Goal: Task Accomplishment & Management: Complete application form

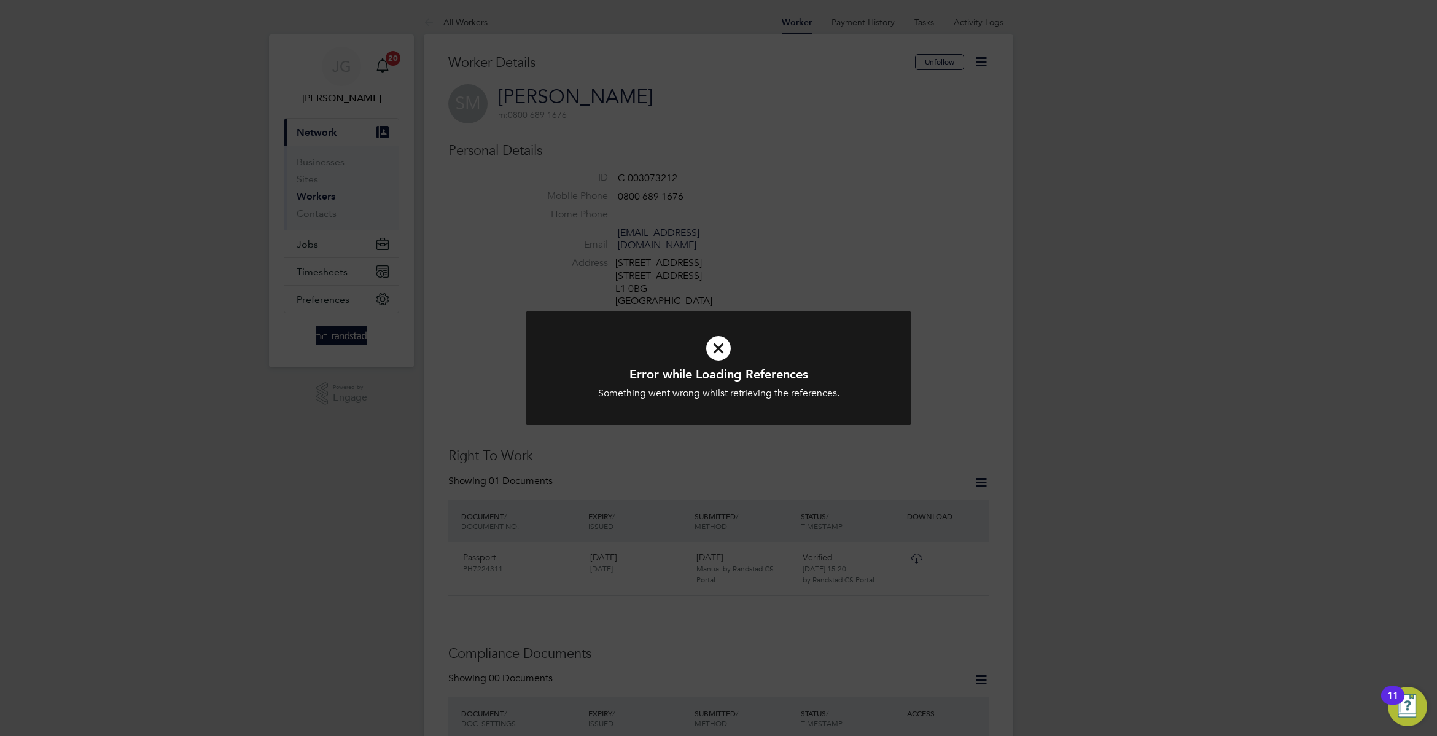
click at [294, 276] on div "Error while Loading References Something went wrong whilst retrieving the refer…" at bounding box center [718, 368] width 1437 height 736
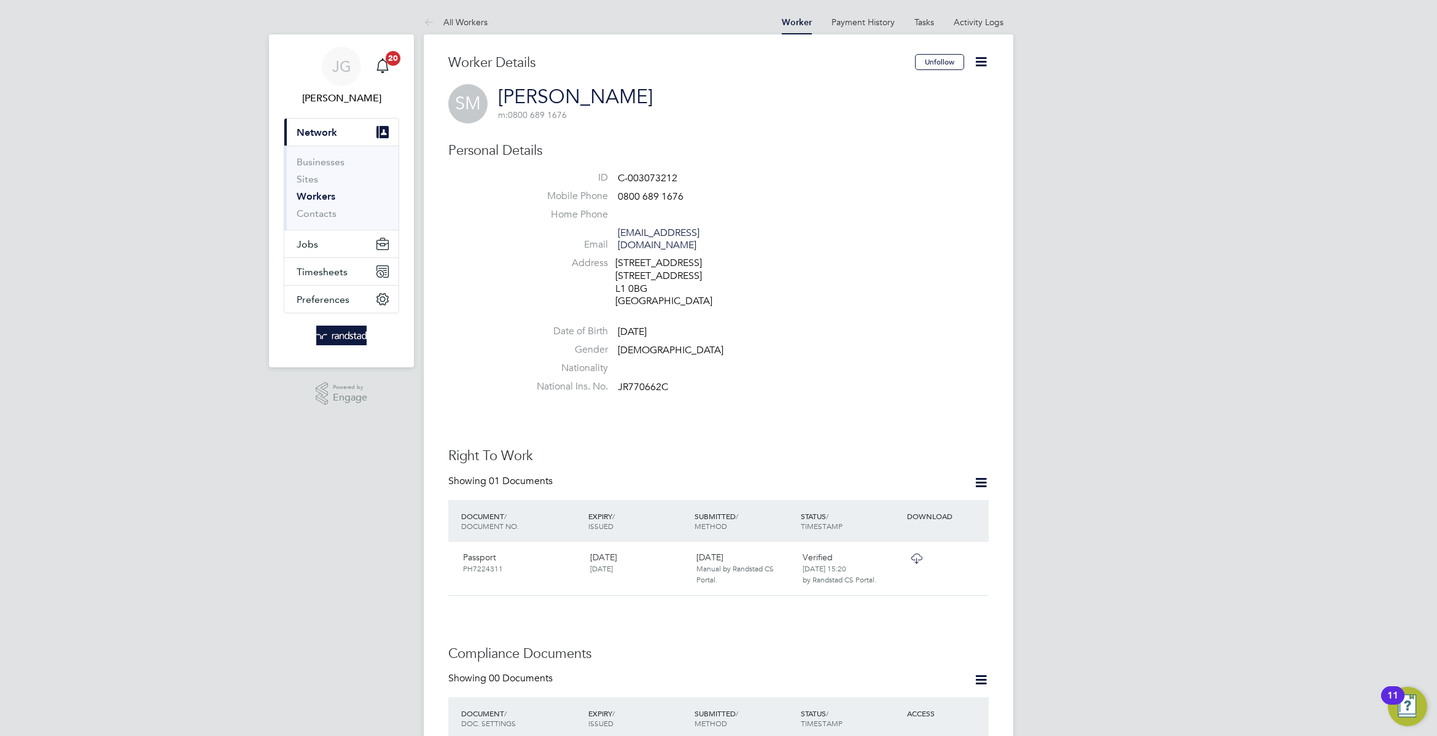
click at [335, 276] on span "Timesheets" at bounding box center [322, 272] width 51 height 12
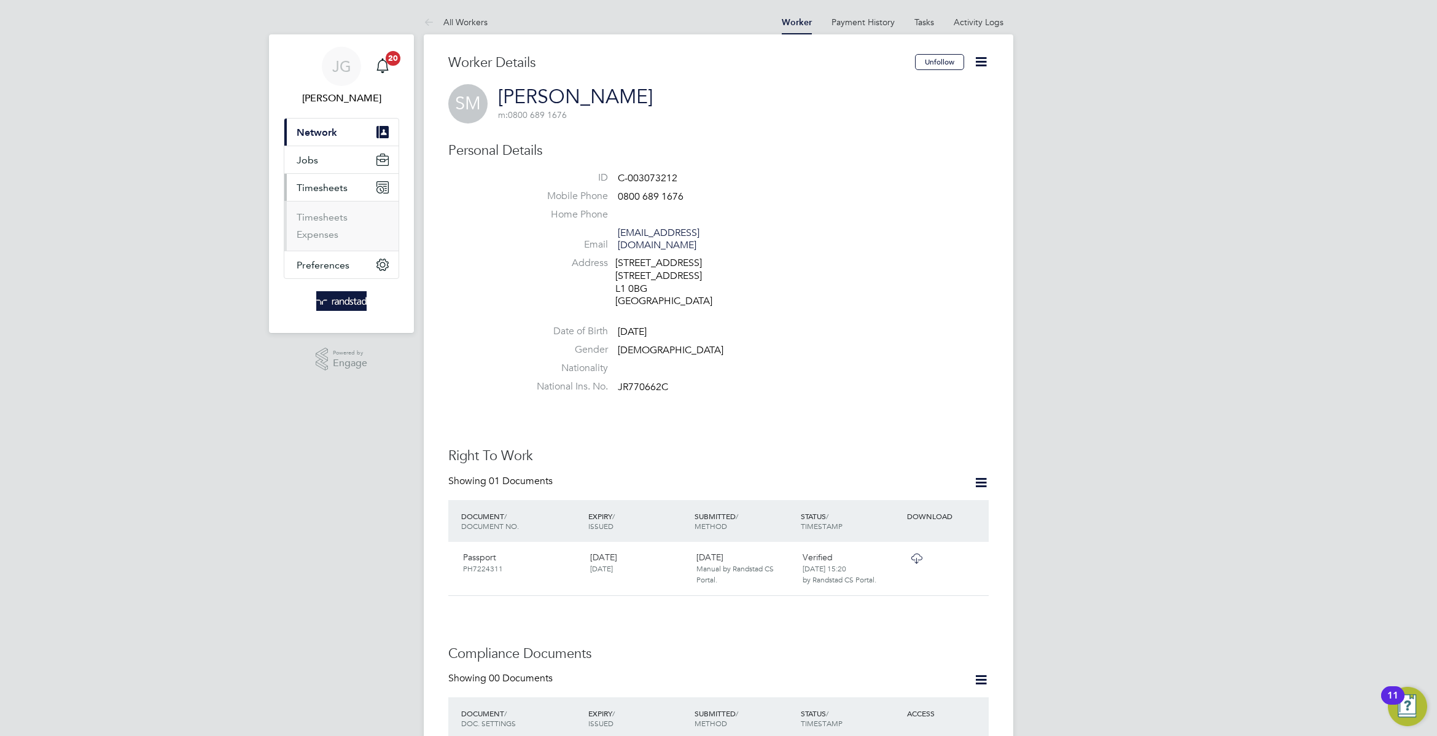
click at [316, 208] on ul "Timesheets Expenses" at bounding box center [341, 226] width 114 height 50
click at [321, 213] on link "Timesheets" at bounding box center [322, 217] width 51 height 12
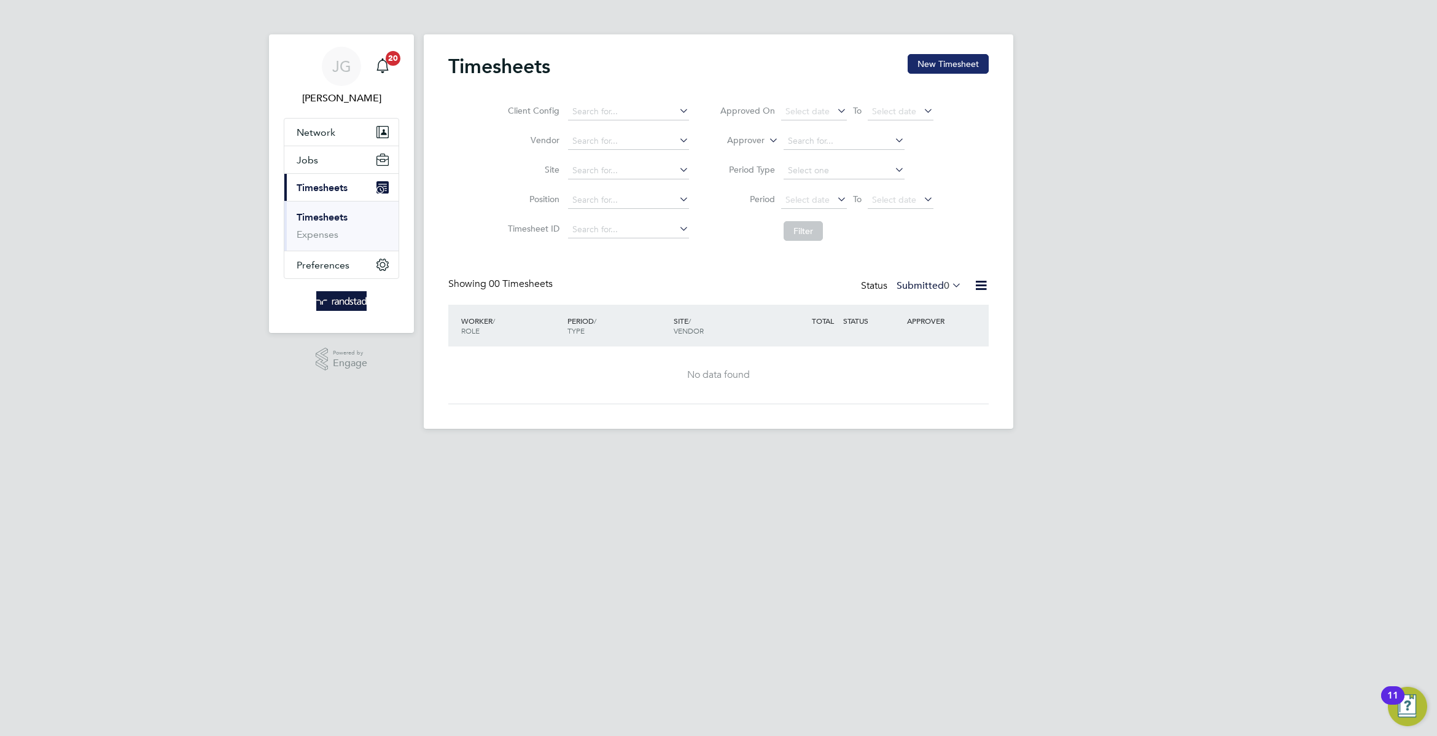
click at [932, 63] on button "New Timesheet" at bounding box center [948, 64] width 81 height 20
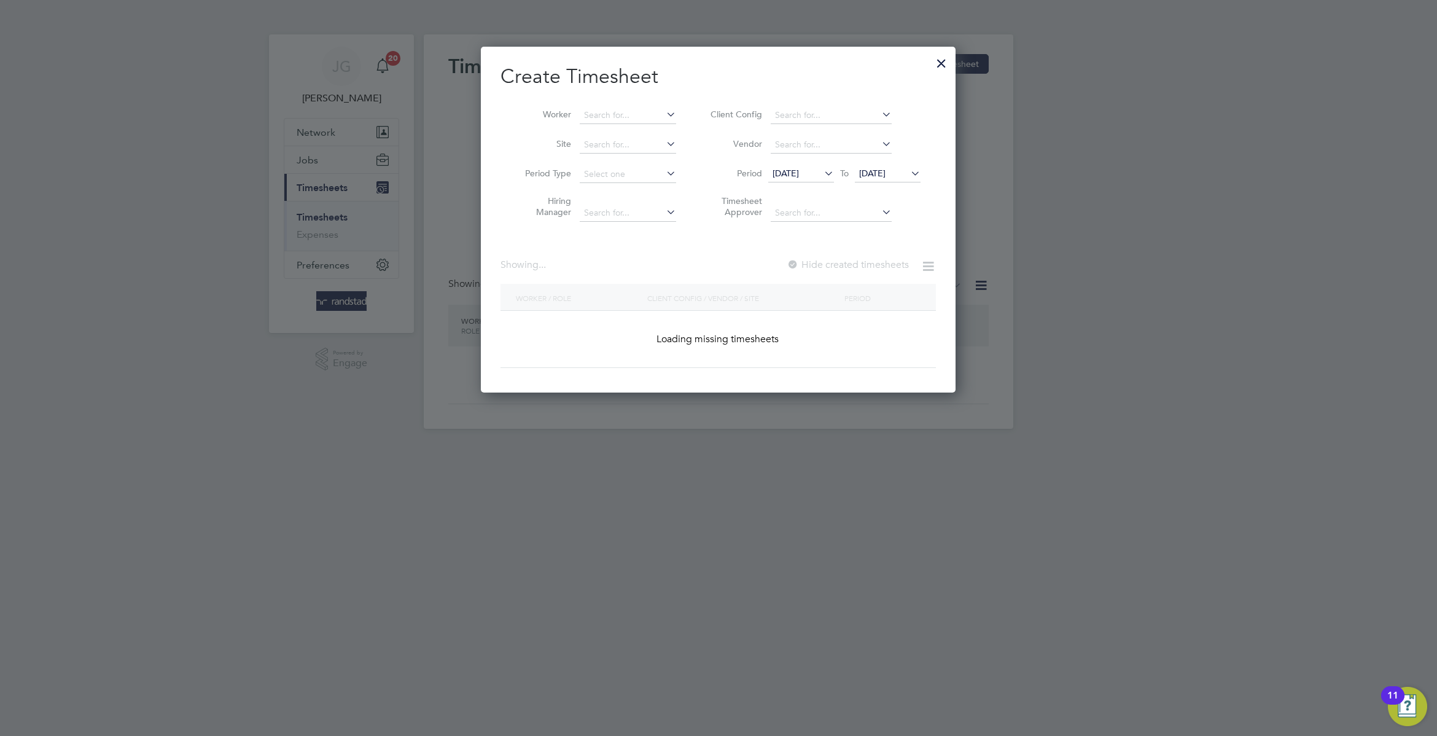
scroll to position [348, 475]
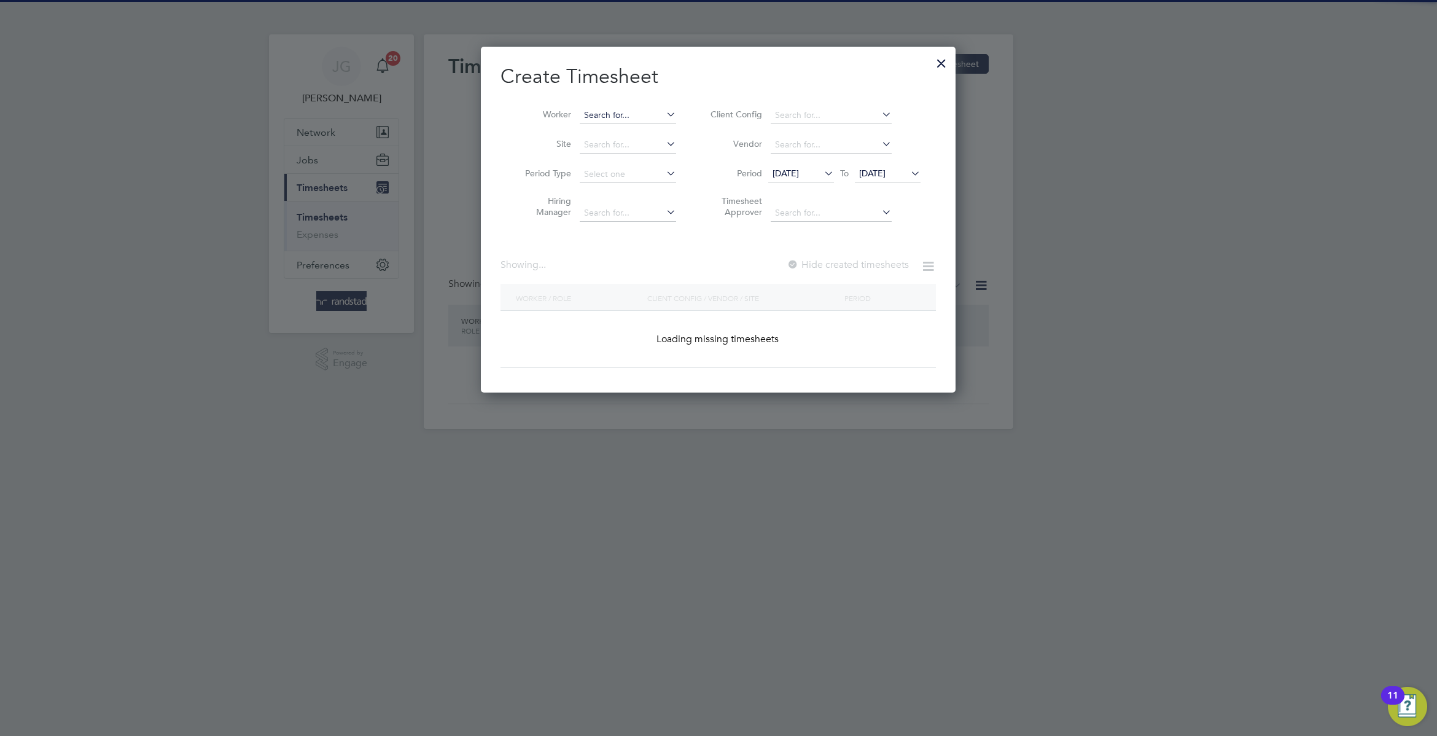
click at [633, 113] on input at bounding box center [628, 115] width 96 height 17
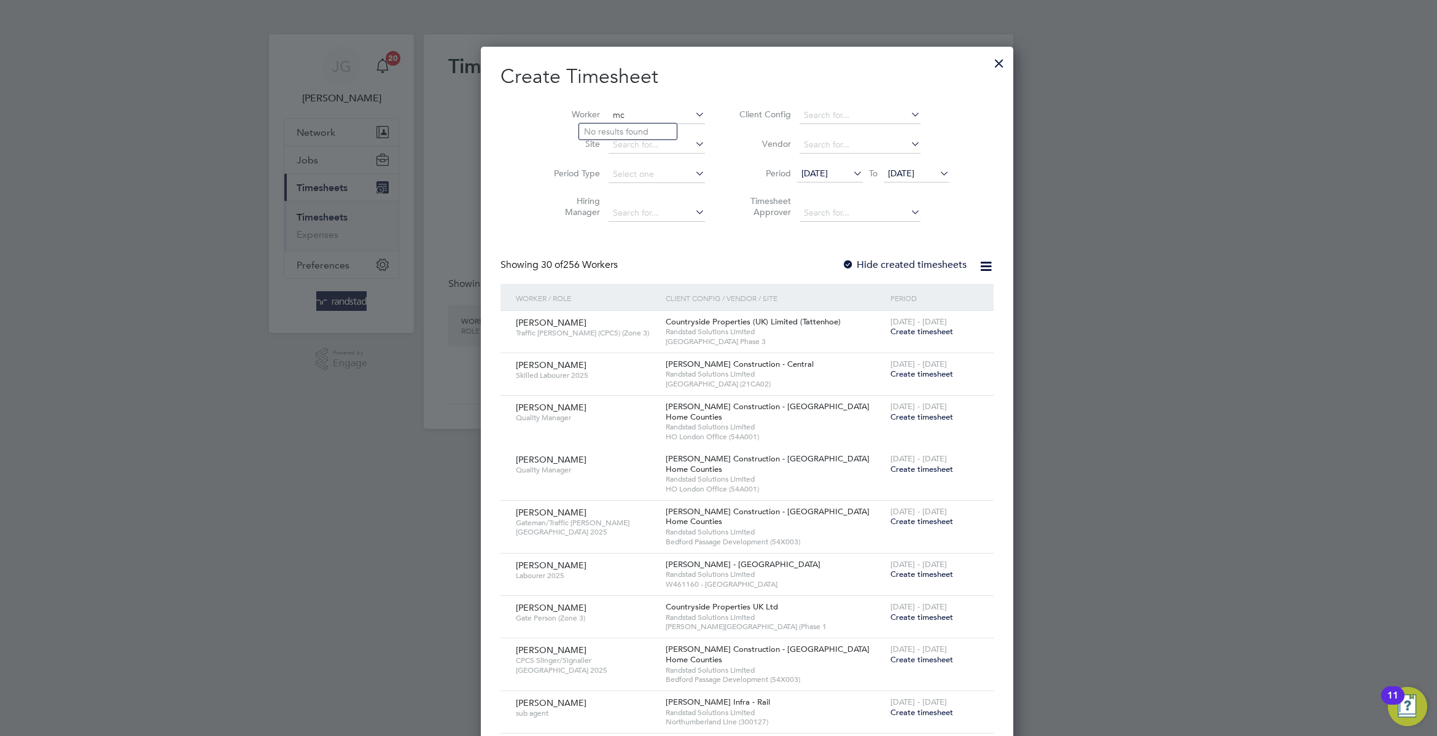
scroll to position [2085, 475]
type input "[PERSON_NAME]"
click at [641, 123] on ul "[PERSON_NAME]" at bounding box center [655, 132] width 153 height 18
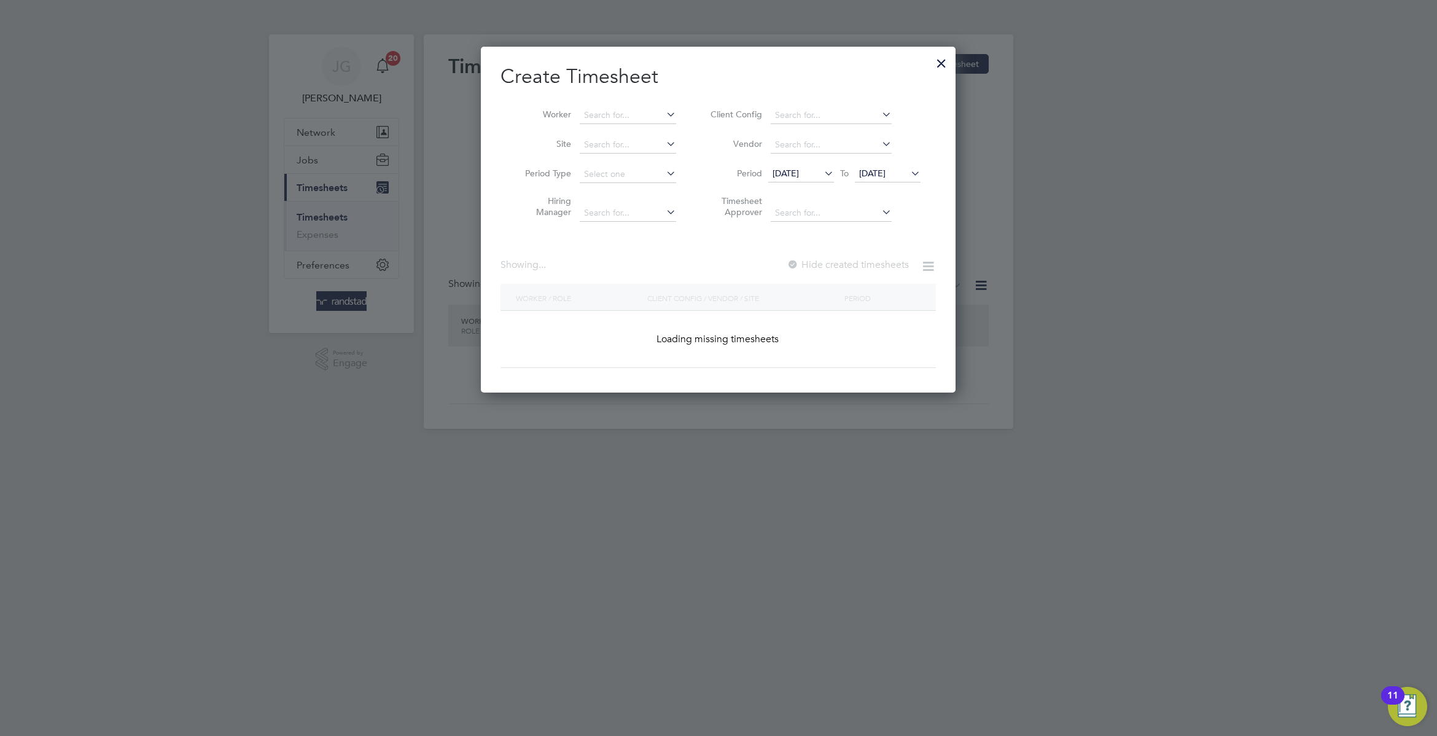
scroll to position [348, 475]
click at [646, 130] on li "Site" at bounding box center [596, 144] width 191 height 29
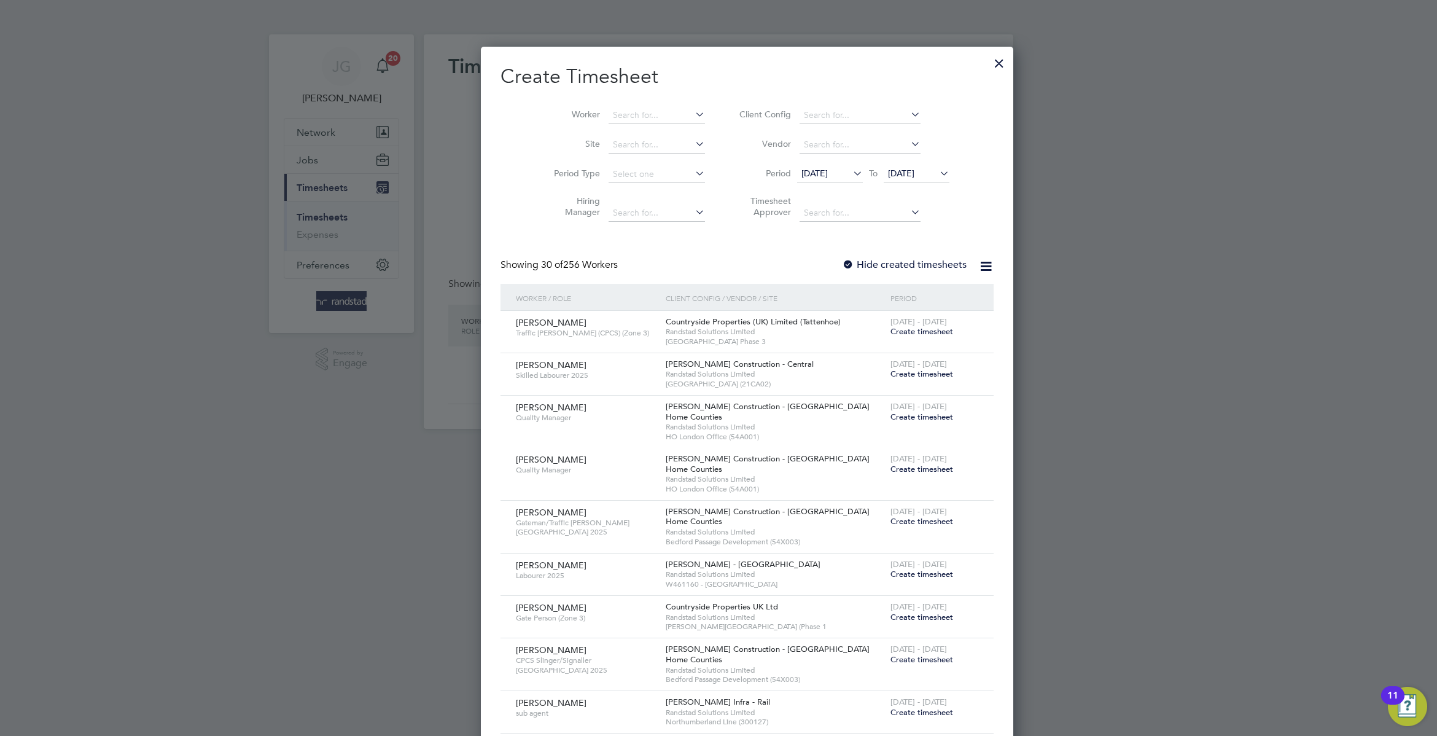
scroll to position [2085, 475]
click at [852, 269] on label "Hide created timesheets" at bounding box center [904, 265] width 125 height 12
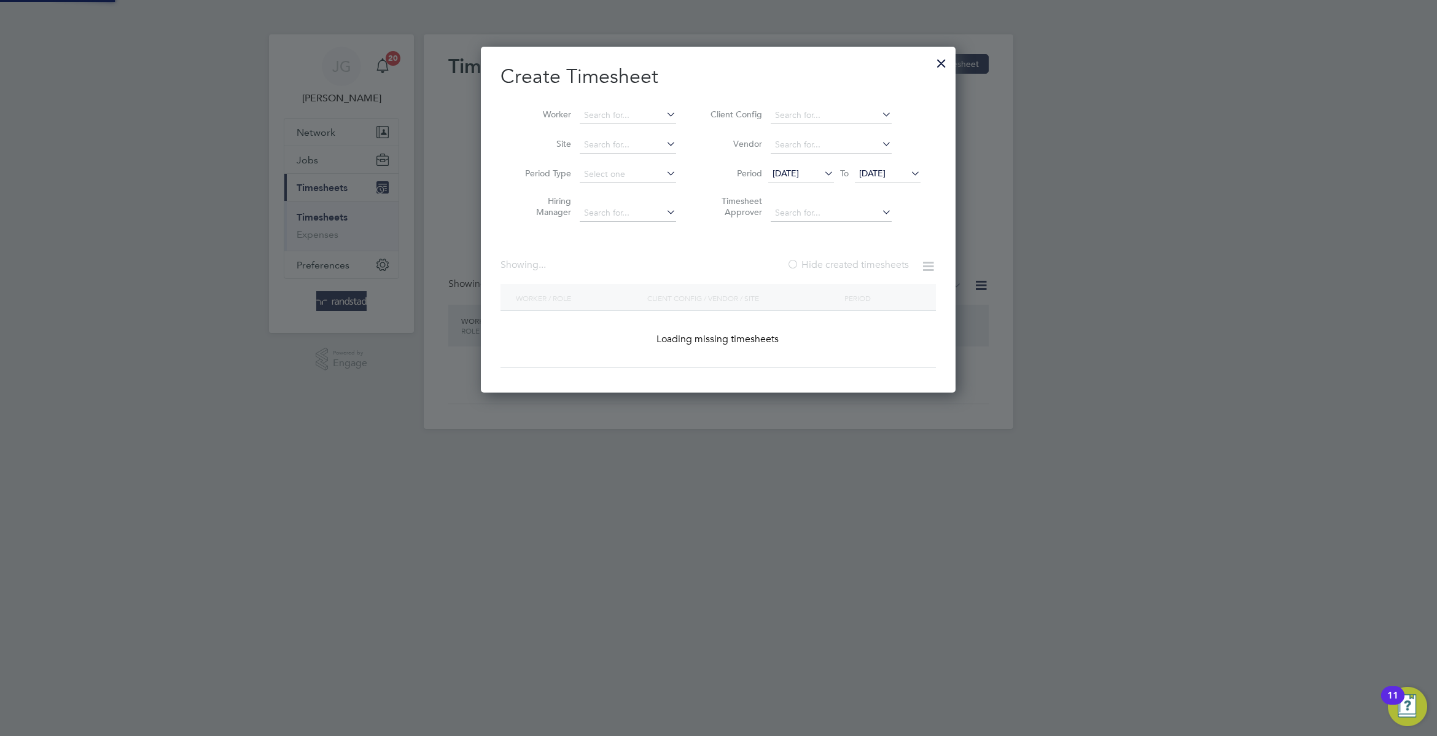
scroll to position [348, 475]
click at [623, 106] on li "Worker" at bounding box center [596, 115] width 191 height 29
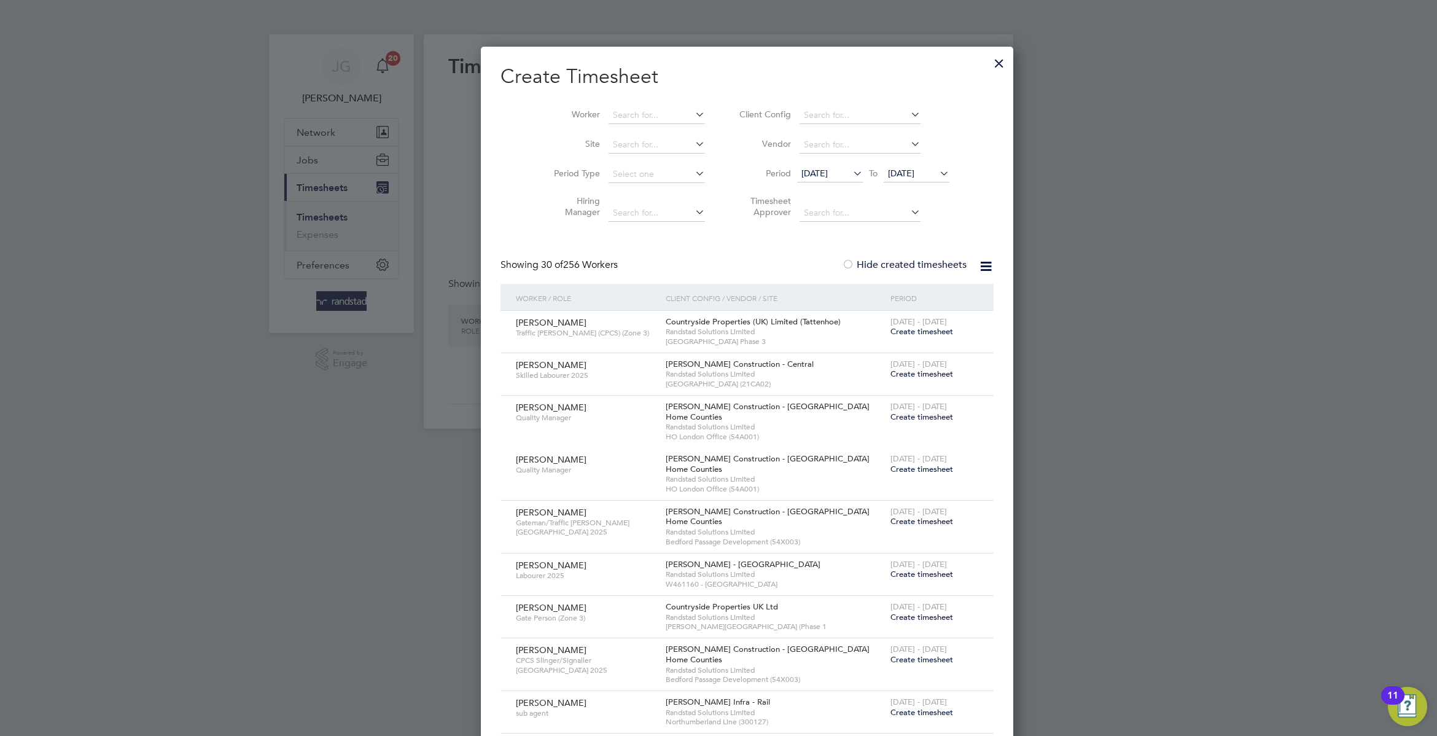
scroll to position [2085, 475]
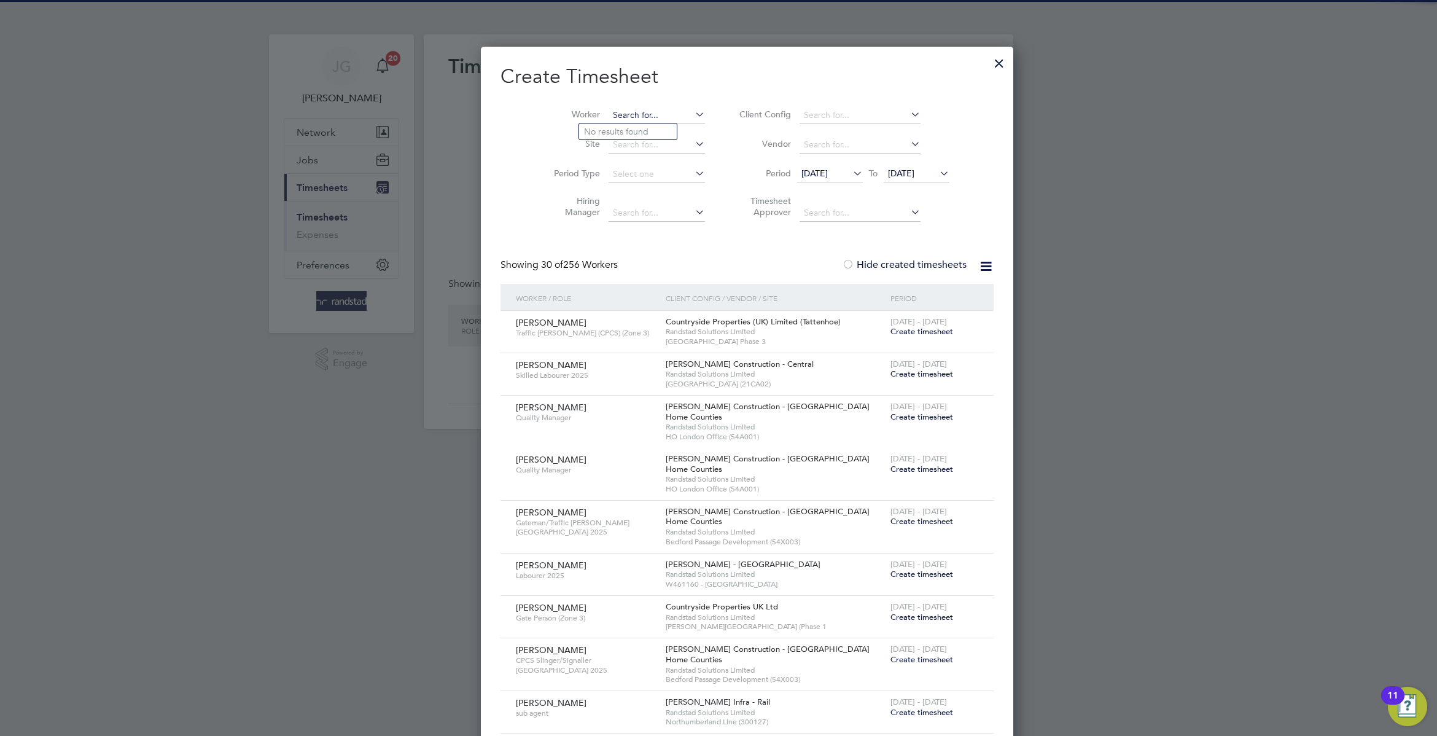
click at [634, 115] on input at bounding box center [657, 115] width 96 height 17
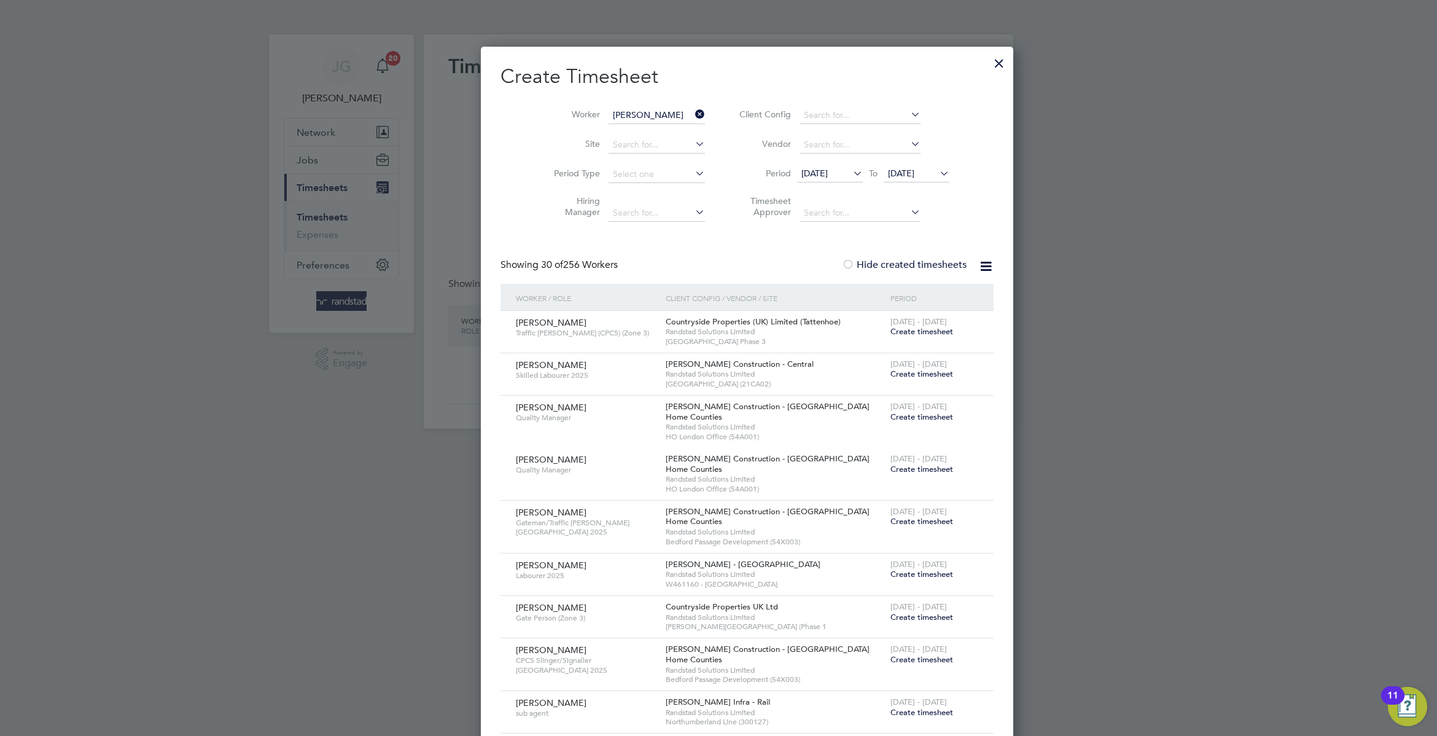
click at [656, 135] on li "[PERSON_NAME]" at bounding box center [655, 131] width 152 height 17
type input "[PERSON_NAME]"
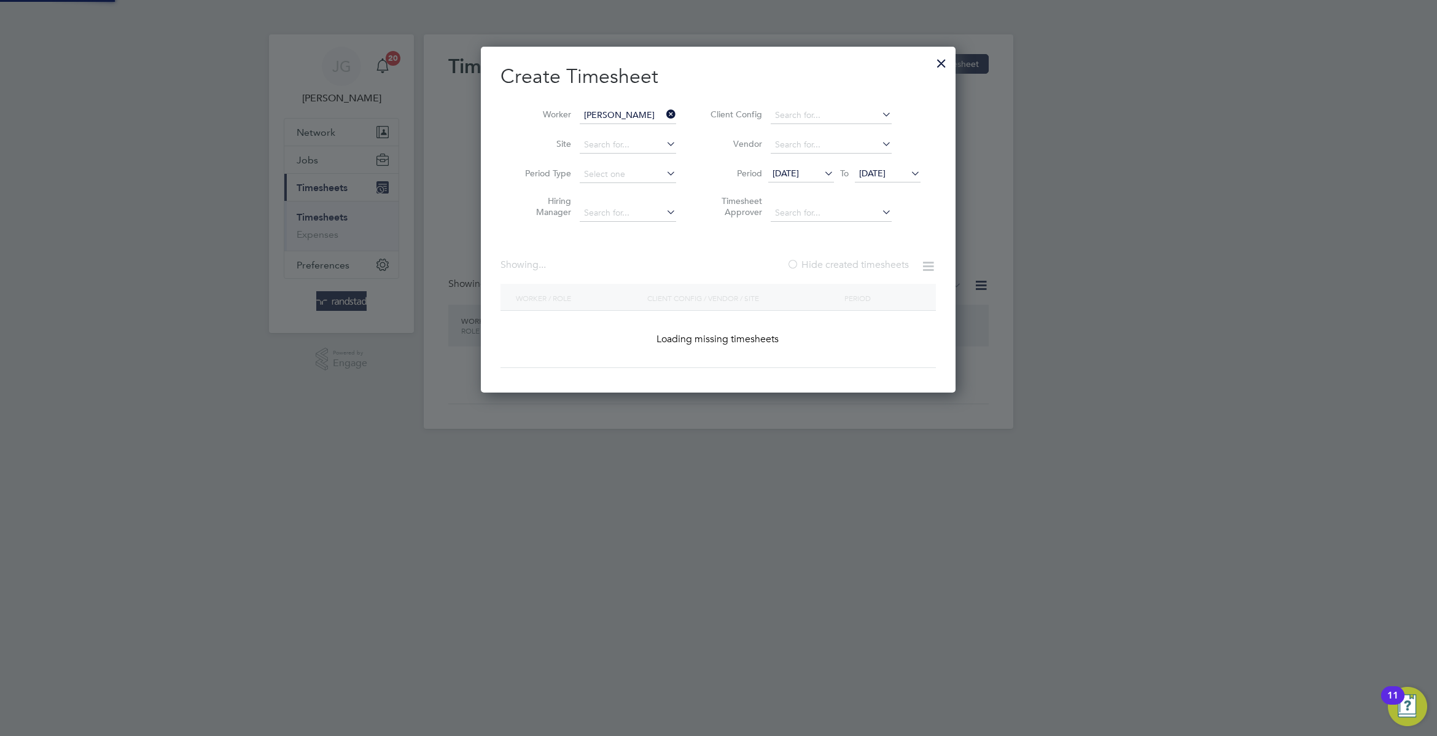
scroll to position [375, 475]
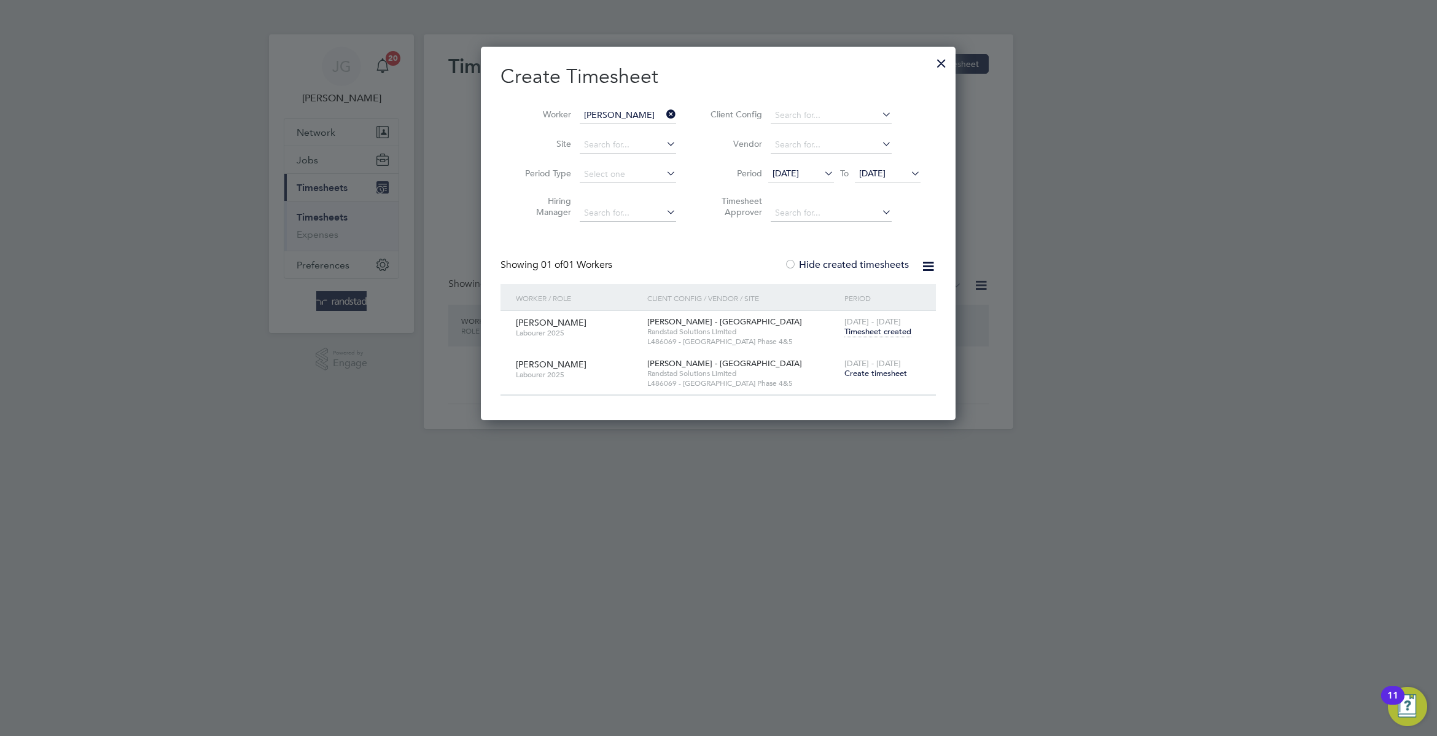
click at [903, 367] on div "[DATE] - [DATE] Create timesheet" at bounding box center [882, 369] width 82 height 33
click at [900, 369] on span "Create timesheet" at bounding box center [875, 373] width 63 height 10
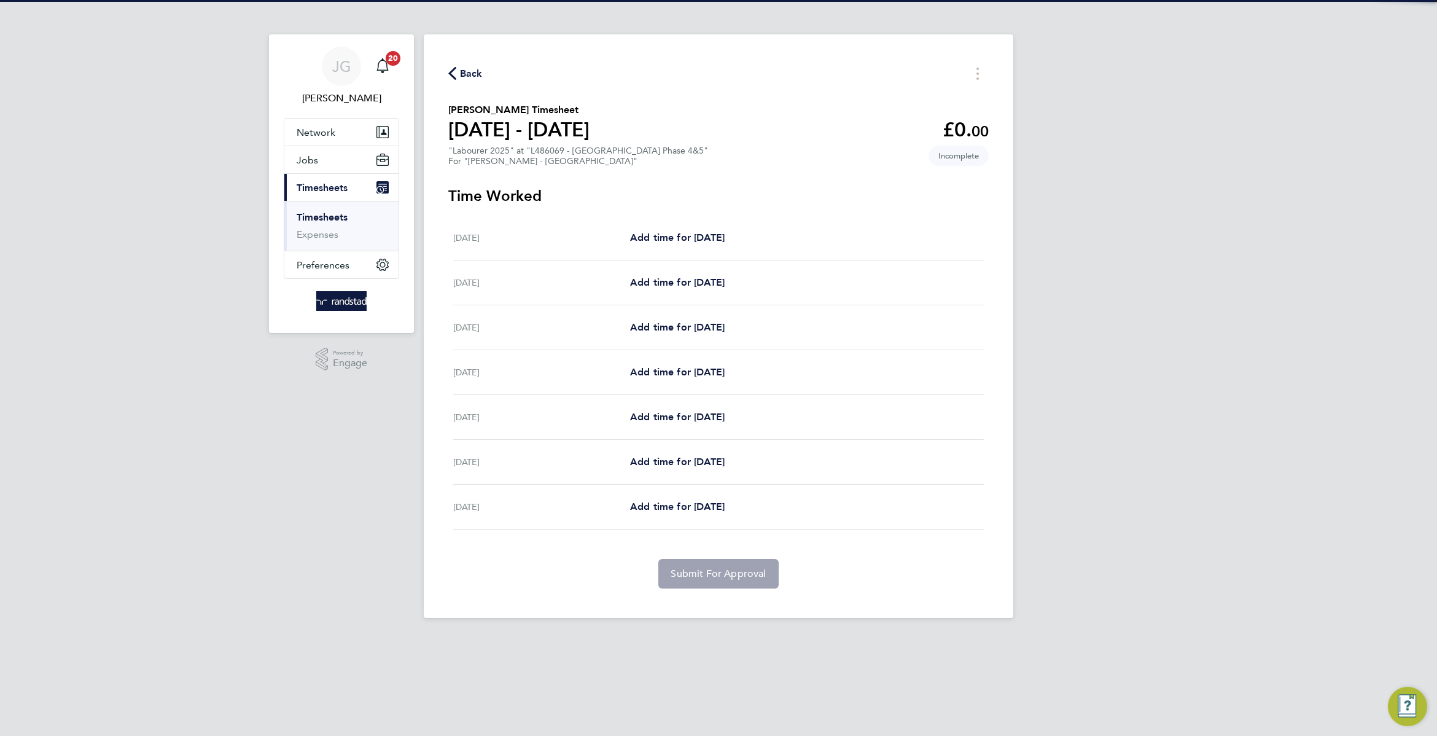
click at [470, 66] on span "Back" at bounding box center [471, 73] width 23 height 15
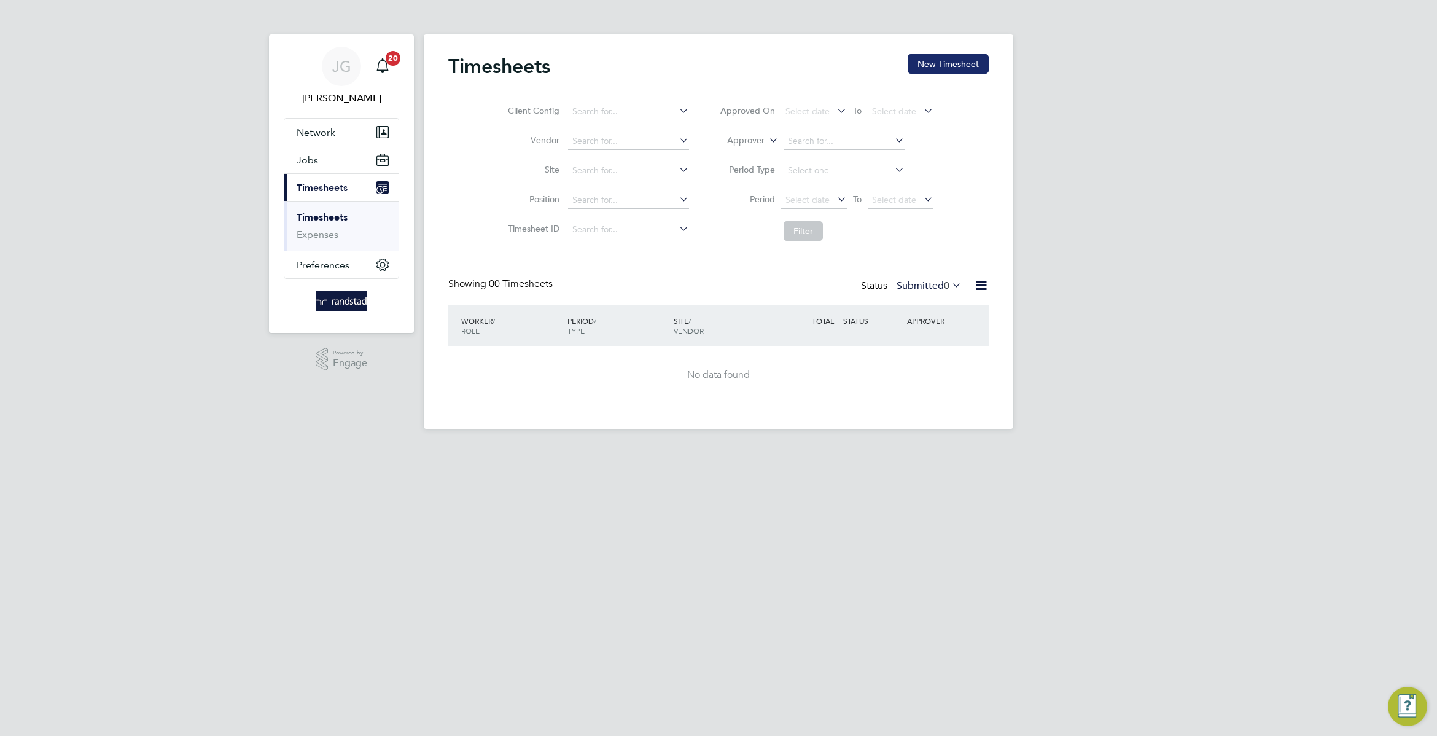
click at [986, 60] on button "New Timesheet" at bounding box center [948, 64] width 81 height 20
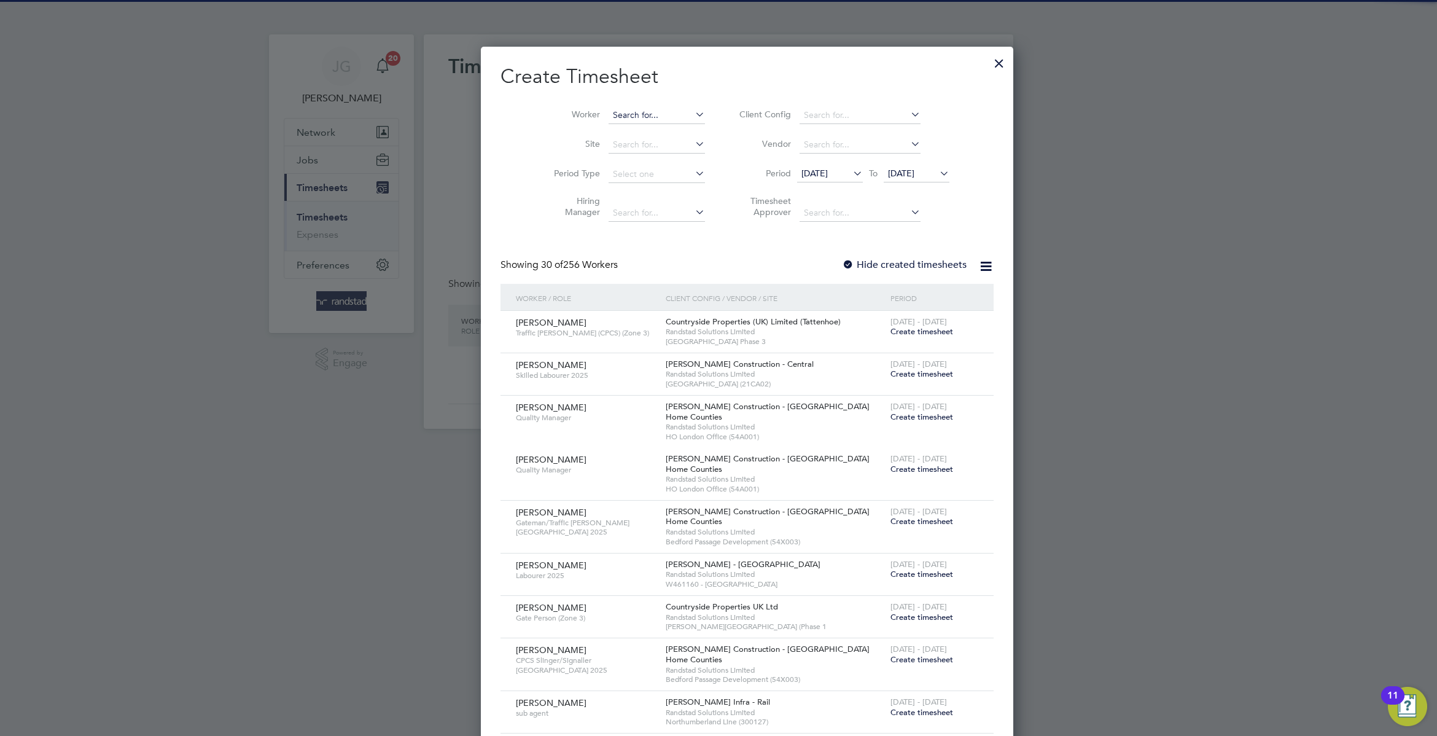
scroll to position [6, 5]
click at [644, 109] on input at bounding box center [657, 115] width 96 height 17
click at [660, 132] on li "[PERSON_NAME]" at bounding box center [656, 131] width 155 height 17
type input "[PERSON_NAME]"
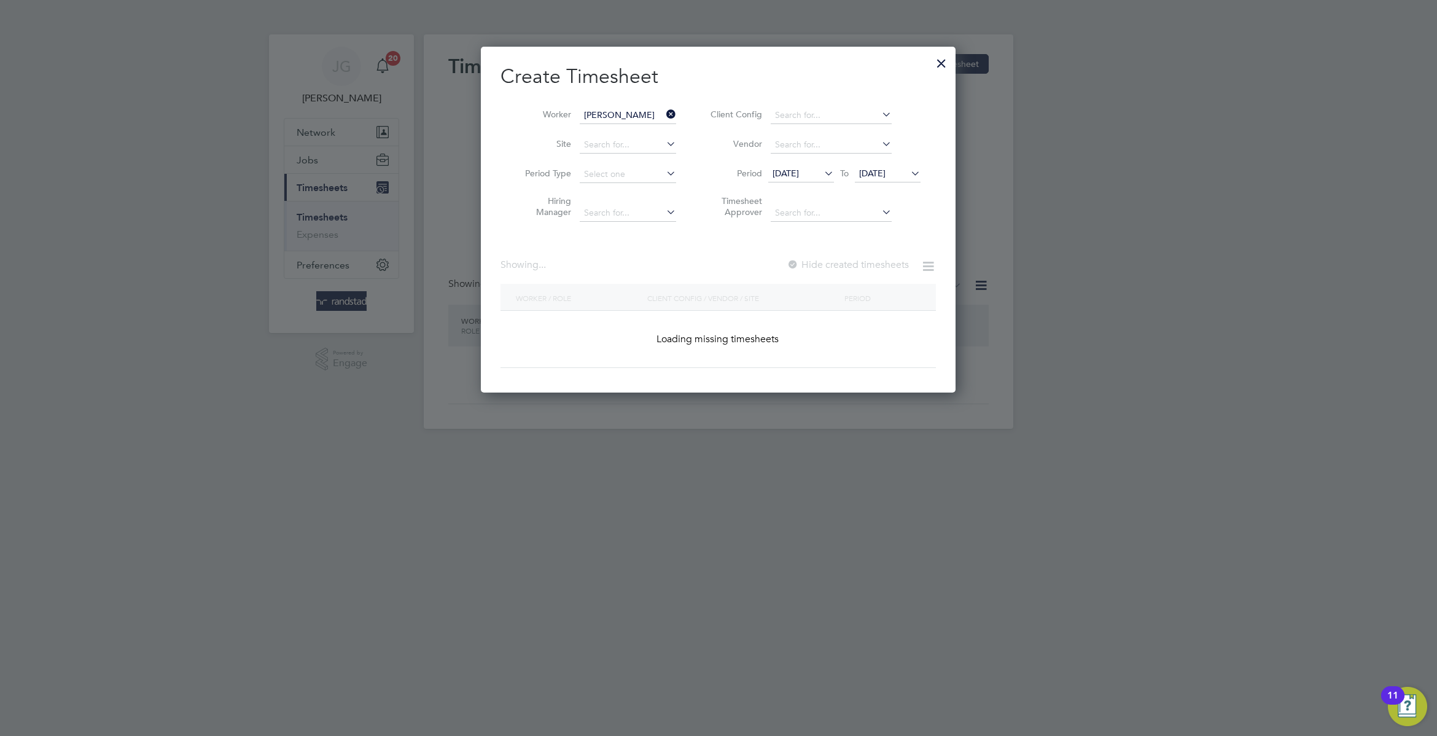
scroll to position [348, 475]
click at [892, 260] on label "Hide created timesheets" at bounding box center [846, 265] width 125 height 12
click at [908, 180] on icon at bounding box center [908, 173] width 0 height 17
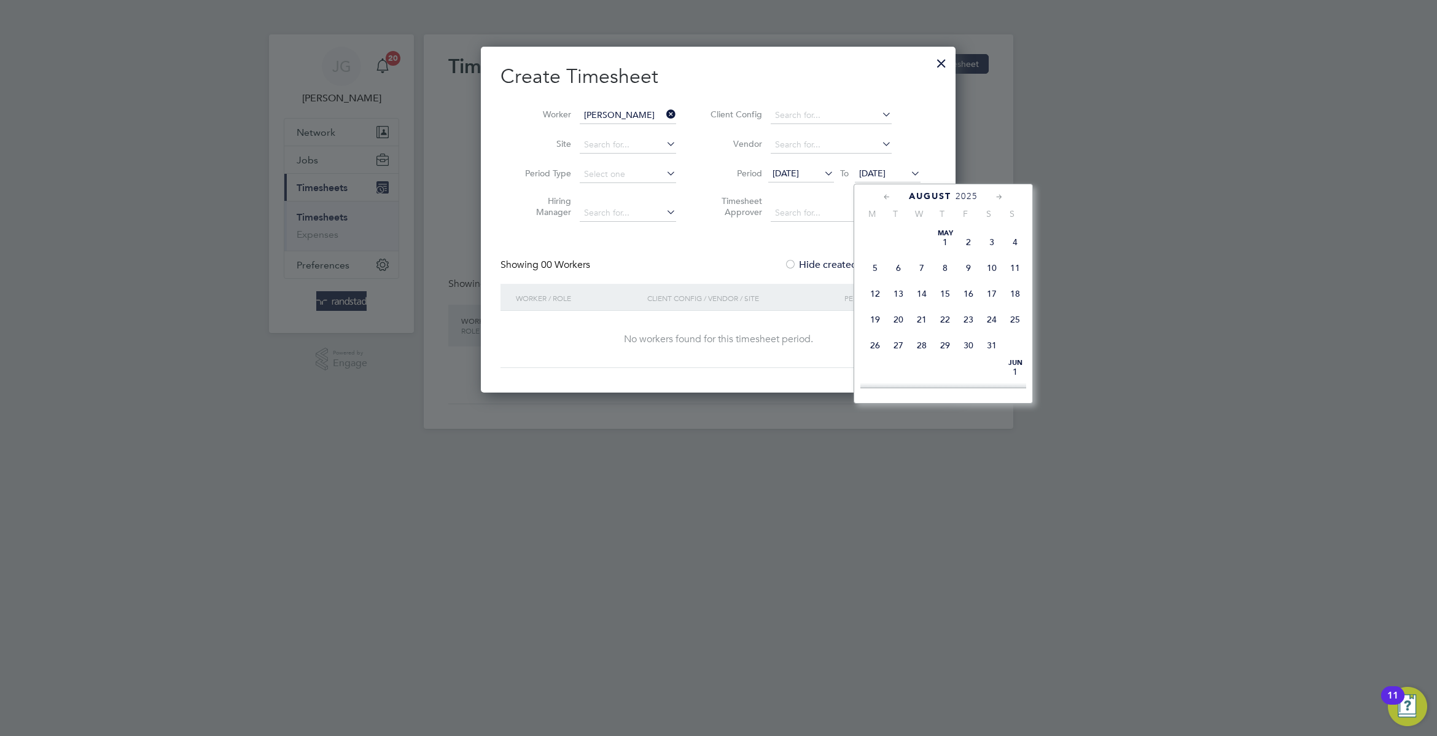
scroll to position [416, 0]
click at [972, 278] on span "8" at bounding box center [968, 265] width 23 height 23
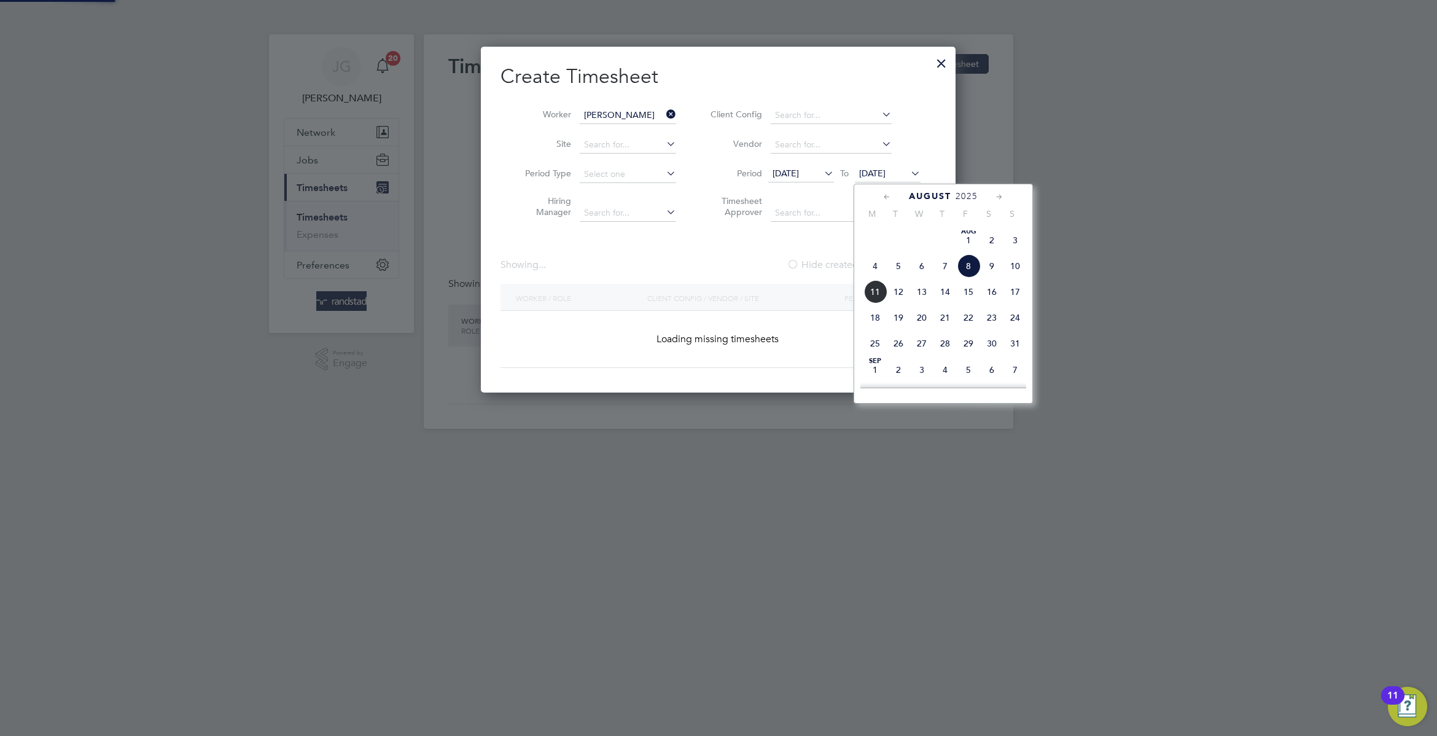
scroll to position [0, 0]
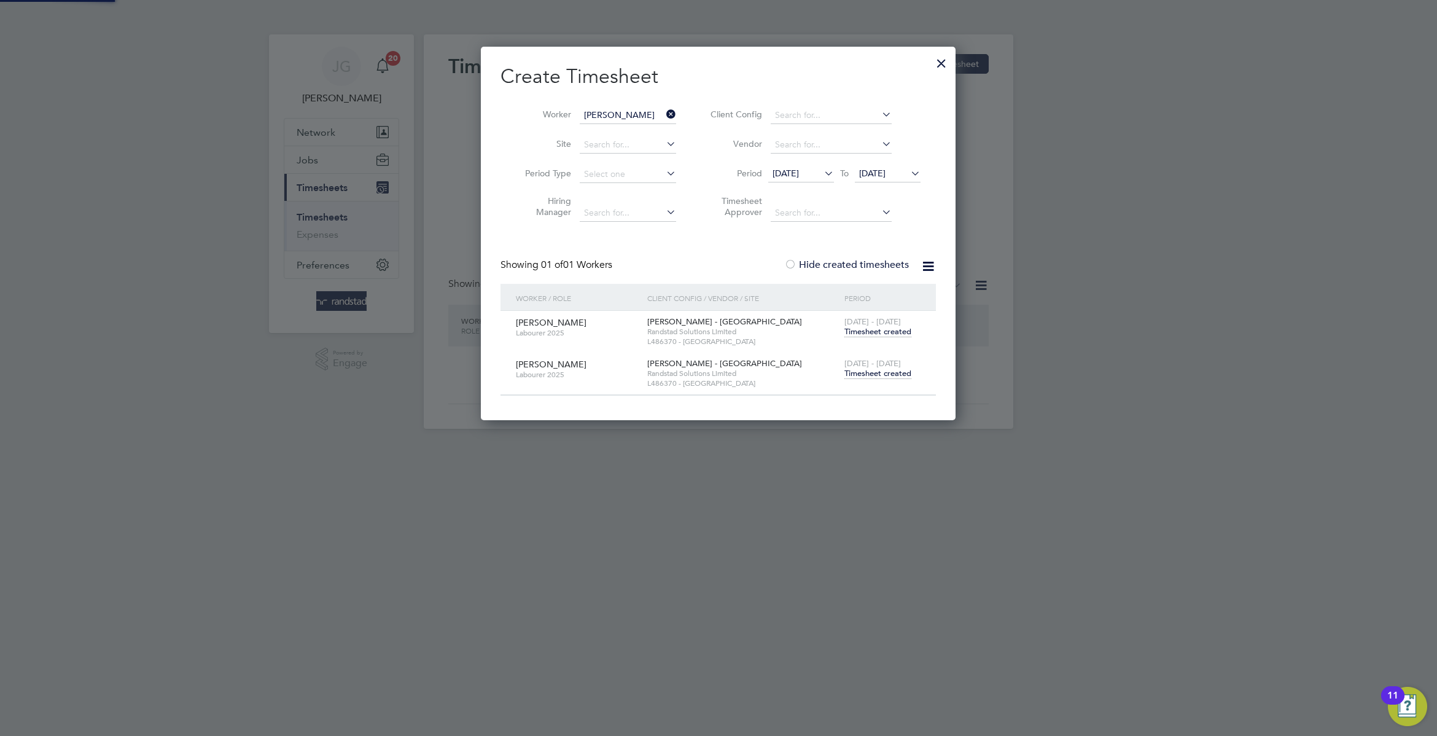
click at [893, 371] on span "Timesheet created" at bounding box center [877, 373] width 67 height 11
